Goal: Check status: Check status

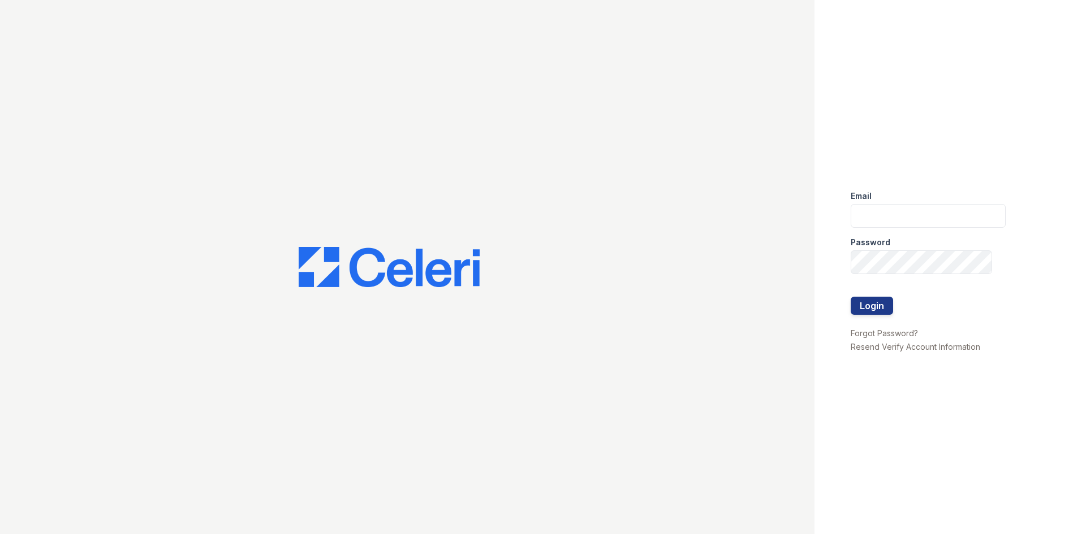
type input "arriveminnetonka@trinity-pm.com"
click at [850, 297] on button "Login" at bounding box center [871, 306] width 42 height 18
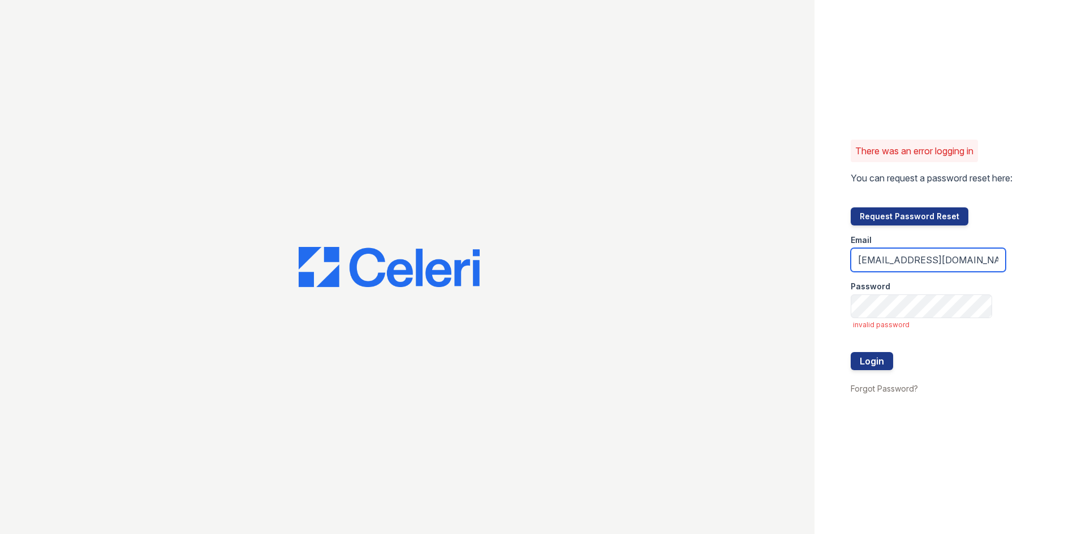
click at [905, 264] on input "arriveminnetonka@trinity-pm.com" at bounding box center [927, 260] width 155 height 24
type input "arriveminnetonka@trinity-pm.com"
click at [850, 352] on button "Login" at bounding box center [871, 361] width 42 height 18
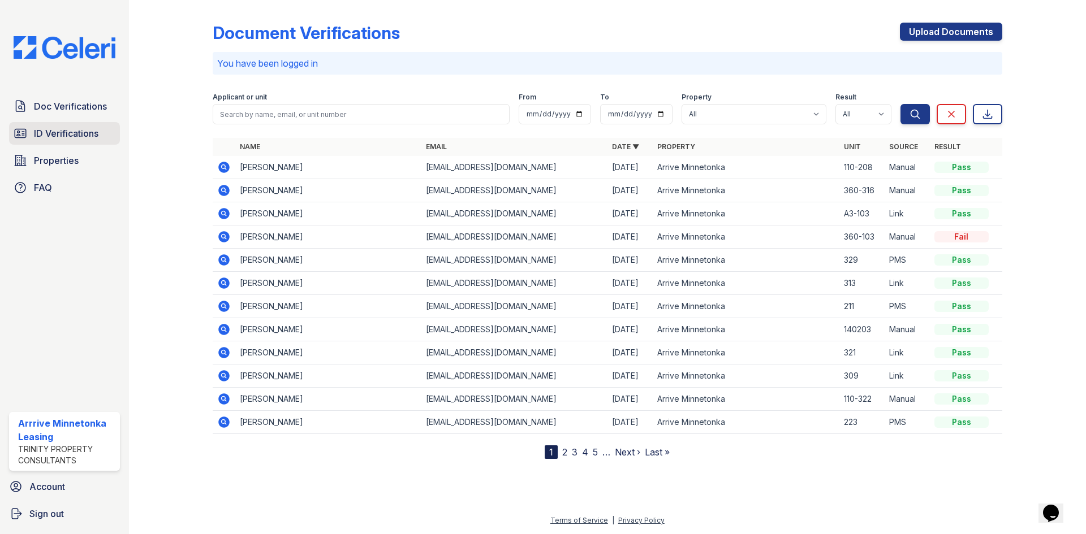
click at [84, 135] on span "ID Verifications" at bounding box center [66, 134] width 64 height 14
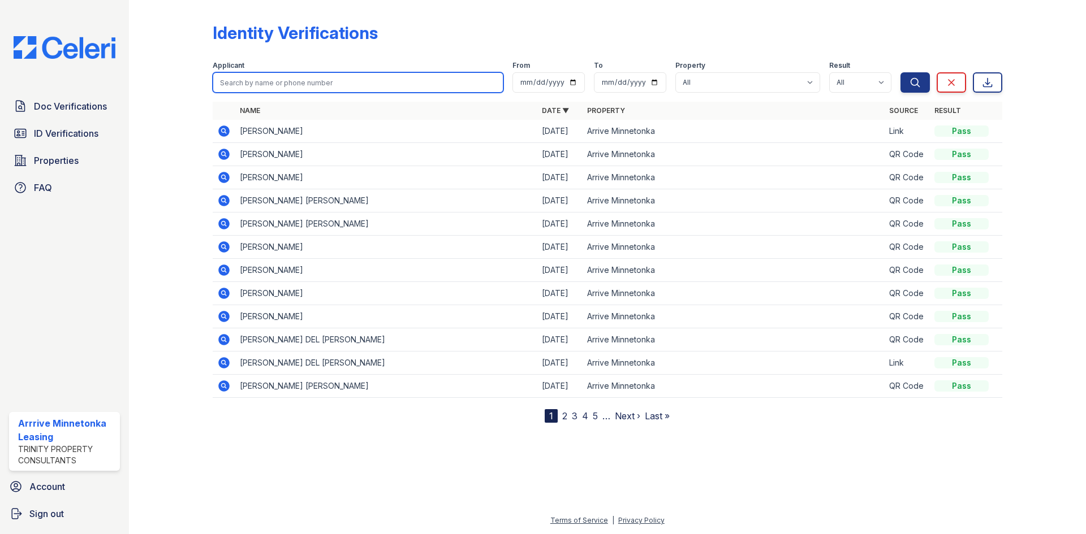
click at [274, 80] on input "search" at bounding box center [358, 82] width 291 height 20
type input "Brayan"
click at [900, 72] on button "Search" at bounding box center [914, 82] width 29 height 20
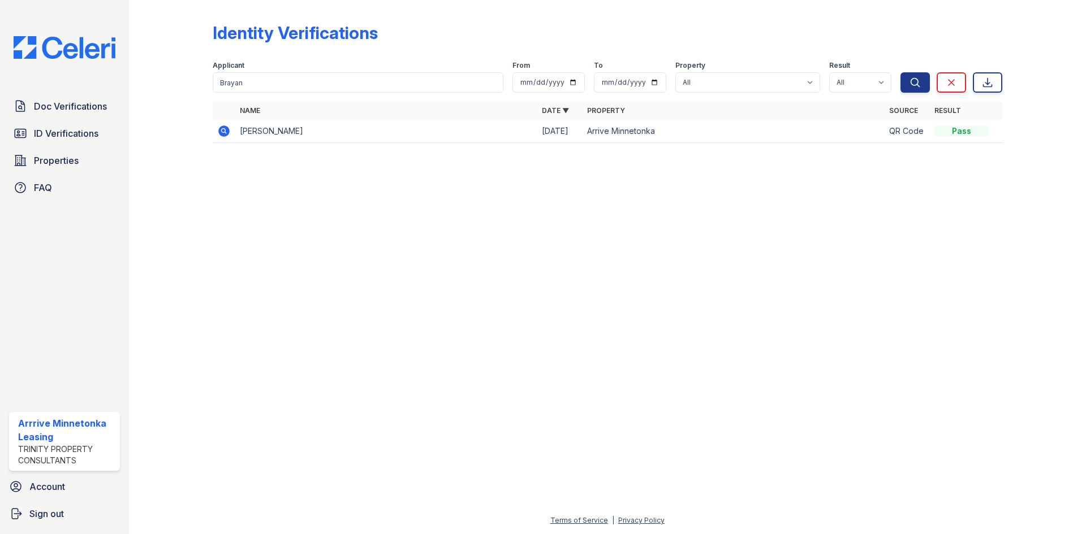
click at [273, 129] on td "BRAYAN ORTIZ RIVERA" at bounding box center [386, 131] width 302 height 23
click at [226, 129] on icon at bounding box center [223, 131] width 11 height 11
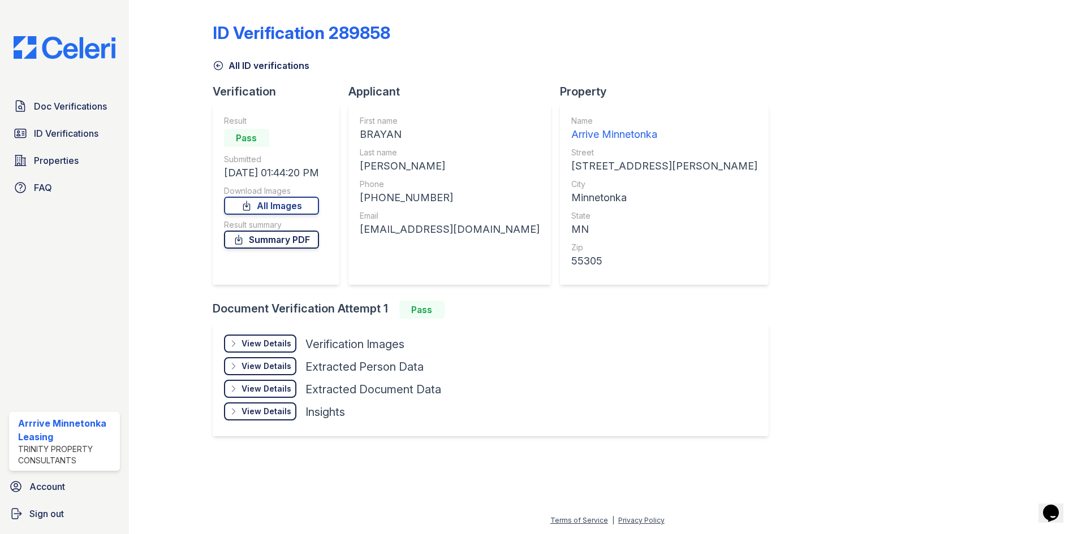
click at [277, 235] on link "Summary PDF" at bounding box center [271, 240] width 95 height 18
click at [282, 204] on link "All Images" at bounding box center [271, 206] width 95 height 18
click at [49, 130] on span "ID Verifications" at bounding box center [66, 134] width 64 height 14
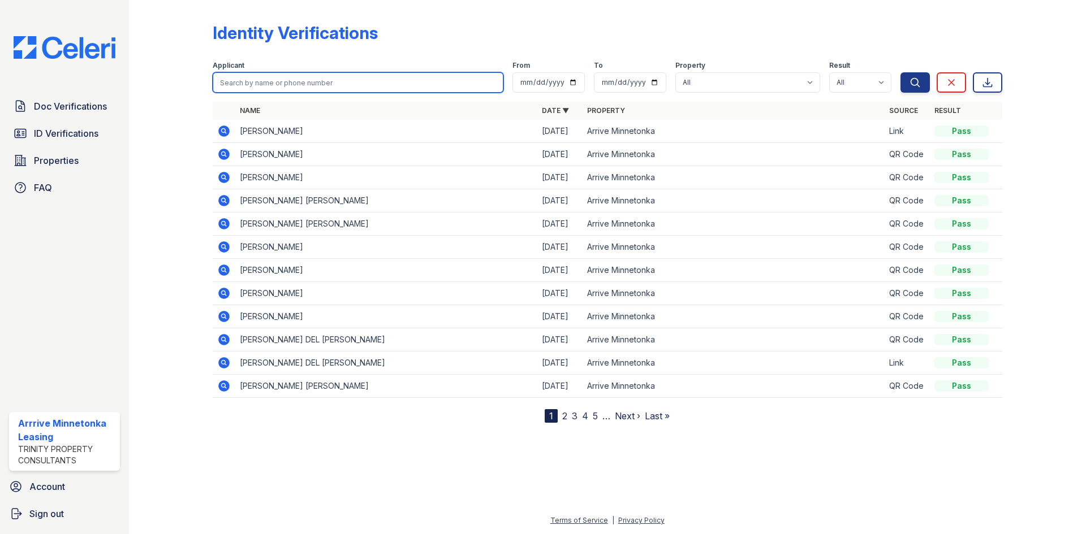
click at [291, 82] on input "search" at bounding box center [358, 82] width 291 height 20
type input "ROSA"
click at [900, 72] on button "Search" at bounding box center [914, 82] width 29 height 20
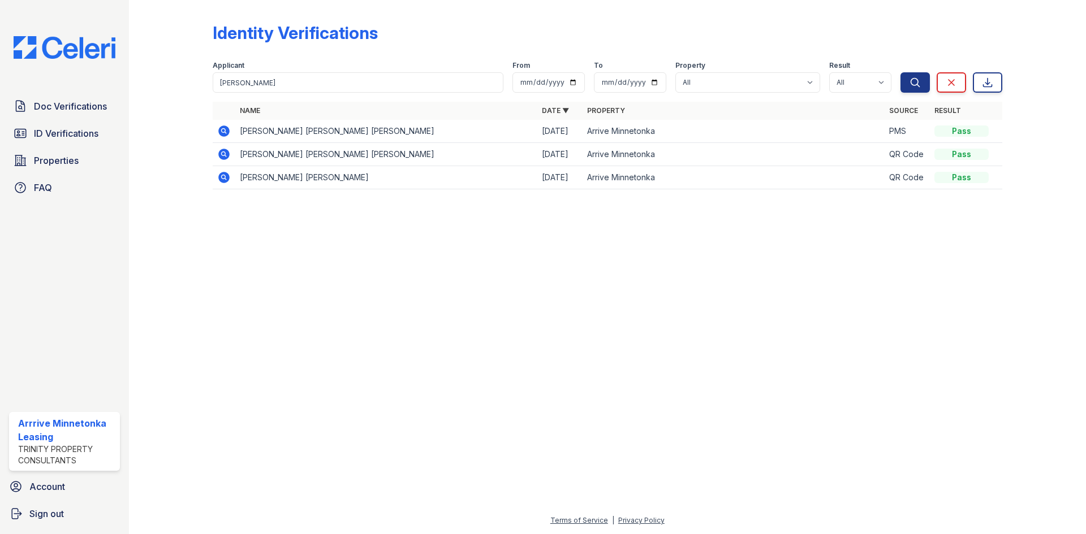
click at [223, 131] on icon at bounding box center [223, 130] width 3 height 3
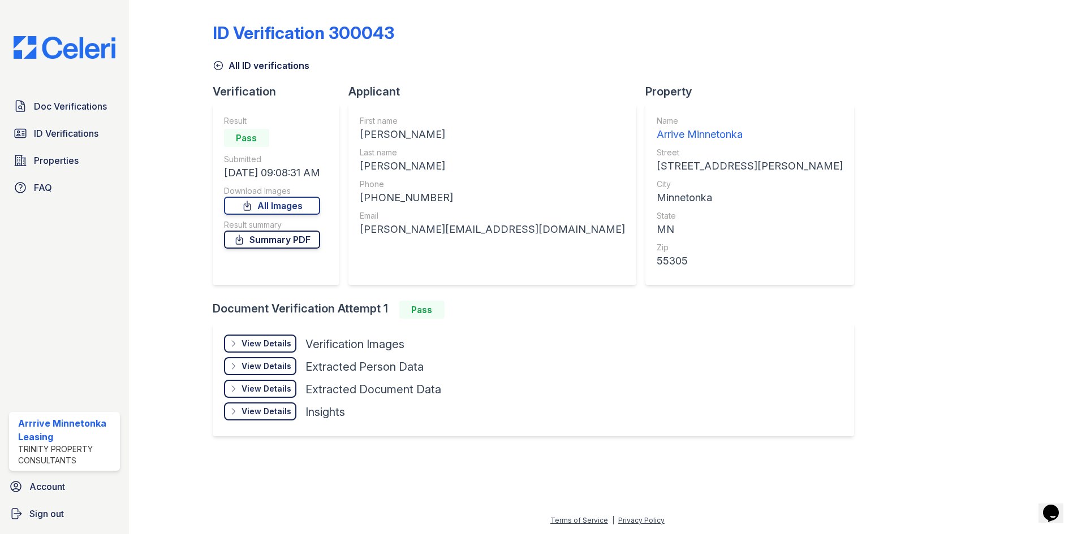
click at [267, 243] on link "Summary PDF" at bounding box center [272, 240] width 96 height 18
click at [274, 206] on link "All Images" at bounding box center [272, 206] width 96 height 18
click at [298, 202] on link "All Images" at bounding box center [272, 206] width 96 height 18
click at [79, 109] on span "Doc Verifications" at bounding box center [70, 107] width 73 height 14
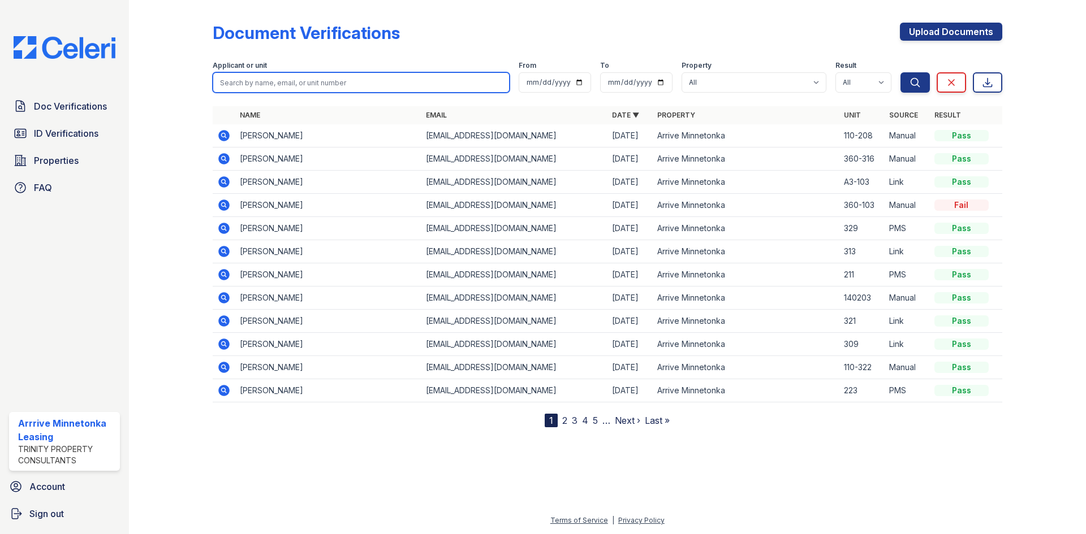
click at [258, 85] on input "search" at bounding box center [361, 82] width 297 height 20
type input "Brayan"
click at [900, 72] on button "Search" at bounding box center [914, 82] width 29 height 20
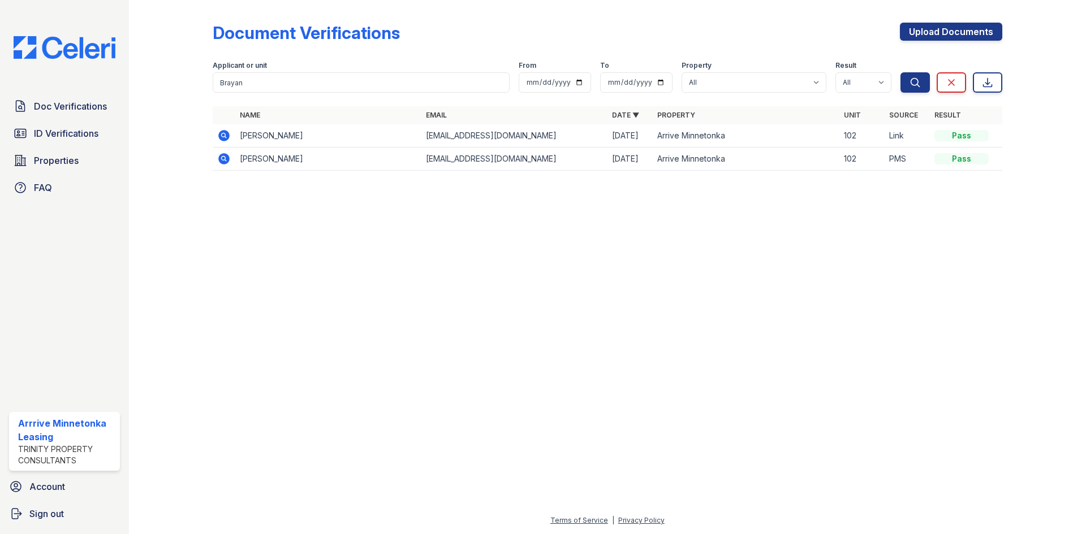
click at [226, 132] on icon at bounding box center [223, 135] width 11 height 11
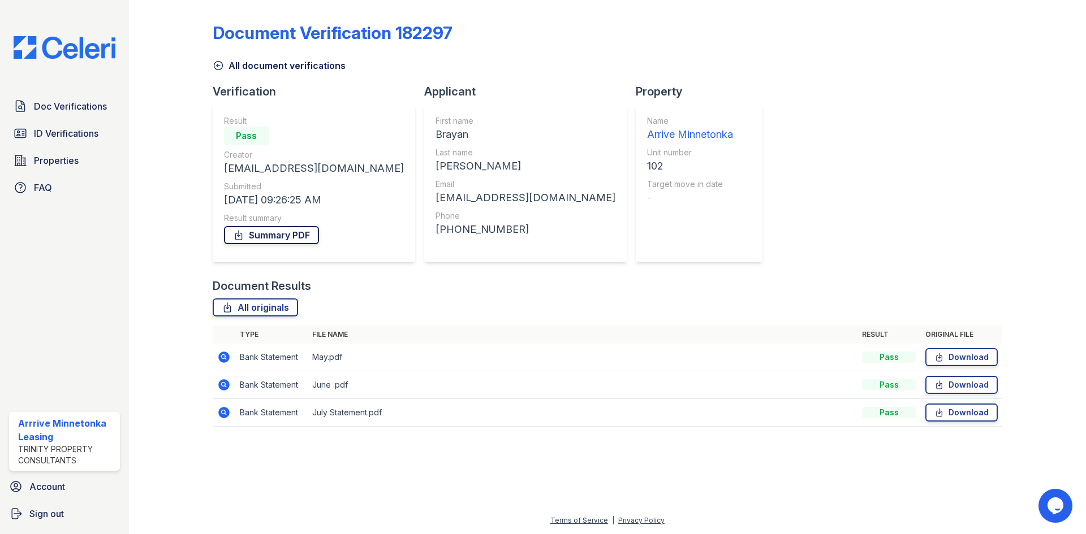
click at [304, 239] on link "Summary PDF" at bounding box center [271, 235] width 95 height 18
click at [73, 110] on span "Doc Verifications" at bounding box center [70, 107] width 73 height 14
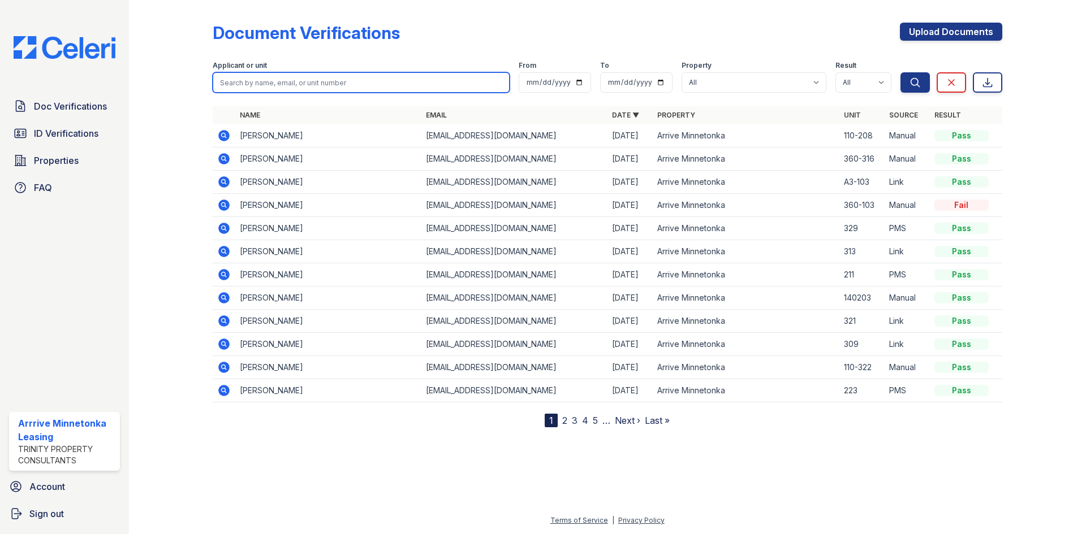
click at [260, 86] on input "search" at bounding box center [361, 82] width 297 height 20
type input "[PERSON_NAME]"
click at [900, 72] on button "Search" at bounding box center [914, 82] width 29 height 20
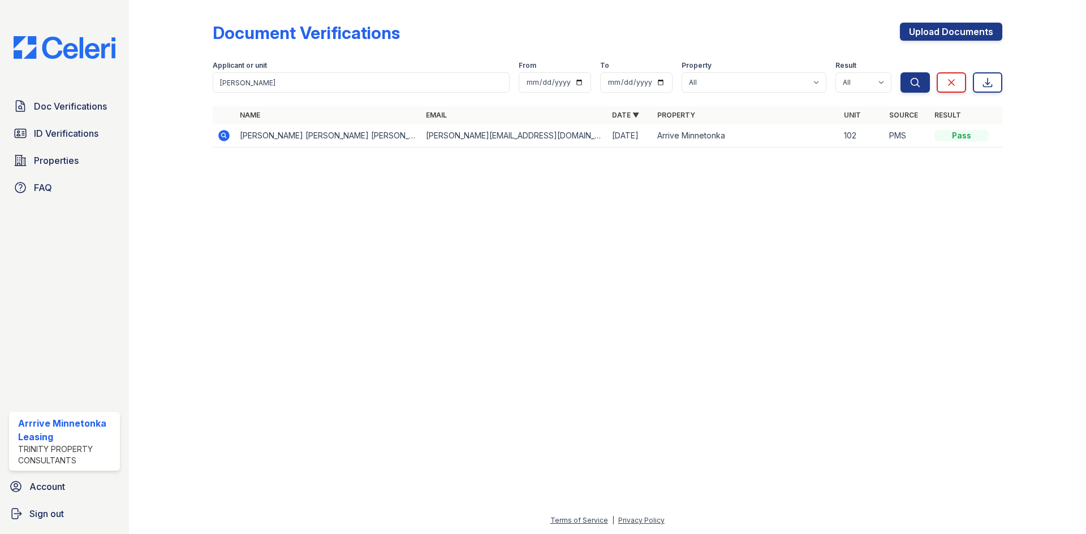
click at [223, 133] on icon at bounding box center [224, 136] width 14 height 14
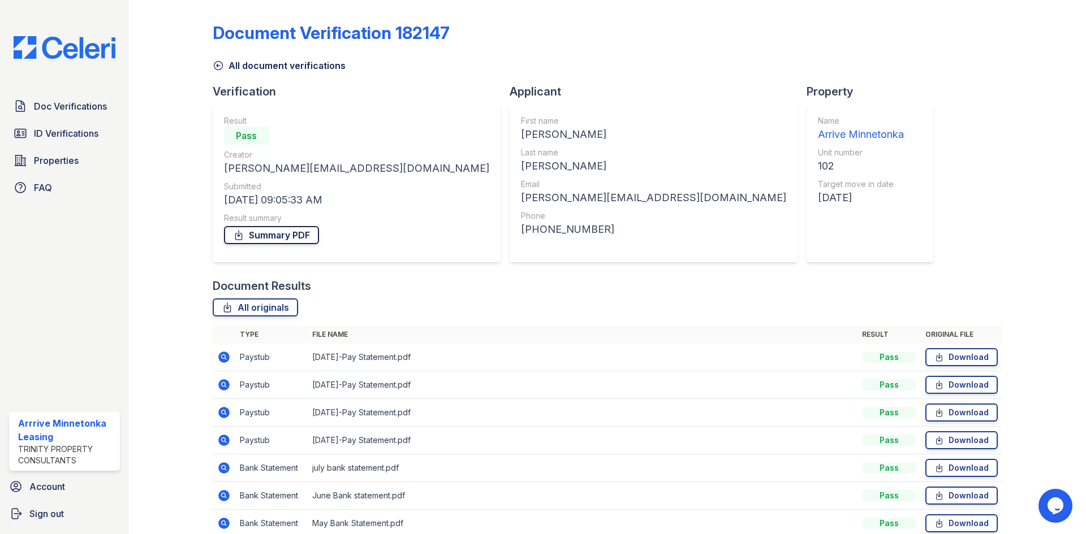
click at [265, 231] on link "Summary PDF" at bounding box center [271, 235] width 95 height 18
